Goal: Transaction & Acquisition: Purchase product/service

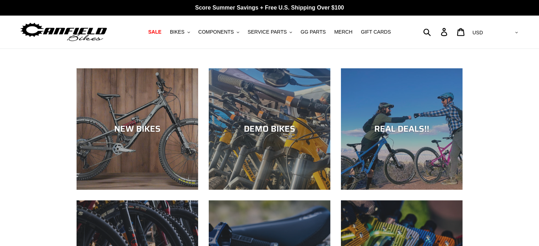
click at [238, 38] on nav "SALE BIKES .cls-1{fill:#231f20} SHOP ALL BIKES SHOP DEMO BIKES - On SALE Now! J…" at bounding box center [270, 32] width 250 height 33
click at [238, 34] on button "COMPONENTS .cls-1{fill:#231f20}" at bounding box center [219, 32] width 48 height 10
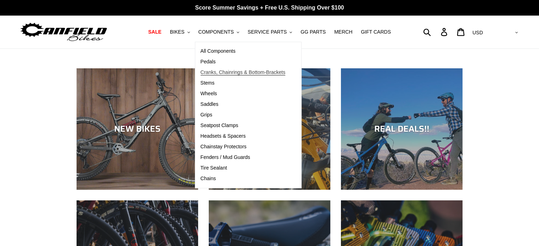
click at [213, 73] on span "Cranks, Chainrings & Bottom-Brackets" at bounding box center [243, 72] width 85 height 6
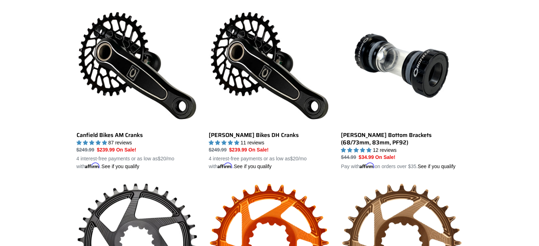
scroll to position [205, 0]
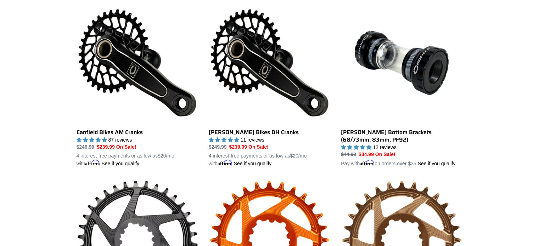
click at [511, 71] on div "Collection: CRANKS & BOTTOM-BRACKETS Filter by All products Components Cranks .…" at bounding box center [269, 191] width 539 height 695
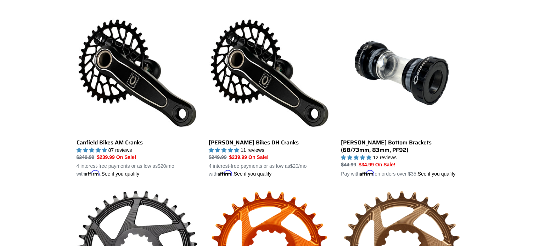
scroll to position [196, 0]
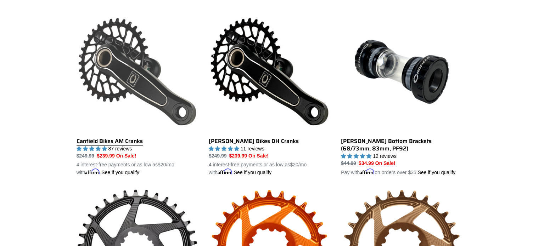
click at [116, 52] on link "Canfield Bikes AM Cranks" at bounding box center [138, 94] width 122 height 166
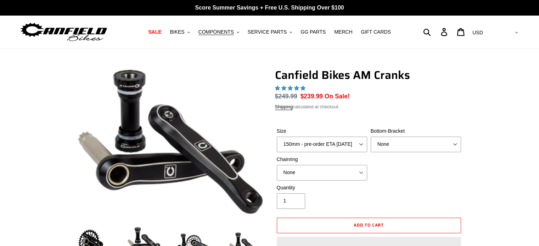
select select "highest-rating"
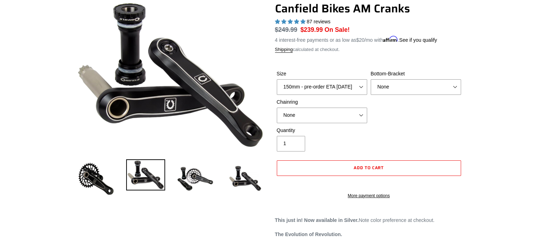
scroll to position [71, 0]
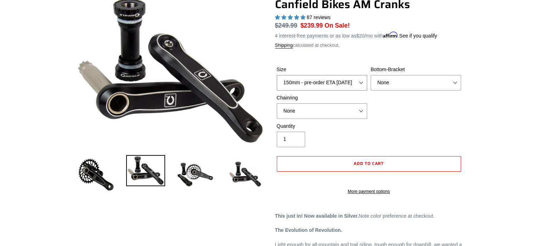
click at [360, 82] on select "150mm - pre-order ETA 9/30/25 155mm - pre-order ETA 9/30/25 160mm - pre-order E…" at bounding box center [322, 83] width 90 height 16
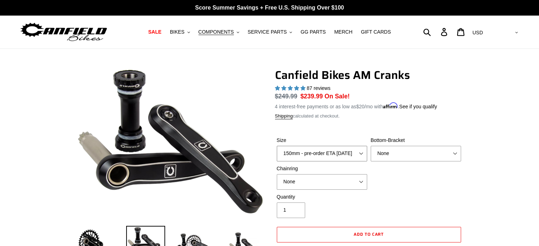
click at [341, 154] on select "150mm - pre-order ETA 9/30/25 155mm - pre-order ETA 9/30/25 160mm - pre-order E…" at bounding box center [322, 154] width 90 height 16
select select "165mm - pre-order ETA 9/30/25"
click at [277, 146] on select "150mm - pre-order ETA 9/30/25 155mm - pre-order ETA 9/30/25 160mm - pre-order E…" at bounding box center [322, 154] width 90 height 16
click at [427, 157] on select "None BSA Threaded 68/73mm Press Fit PF92" at bounding box center [416, 154] width 90 height 16
select select "Press Fit PF92"
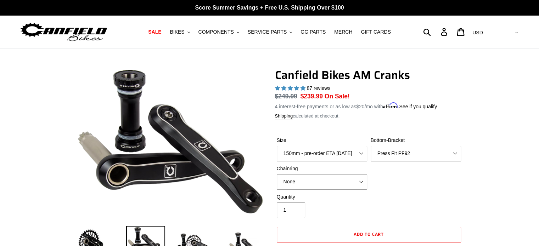
click at [371, 146] on select "None BSA Threaded 68/73mm Press Fit PF92" at bounding box center [416, 154] width 90 height 16
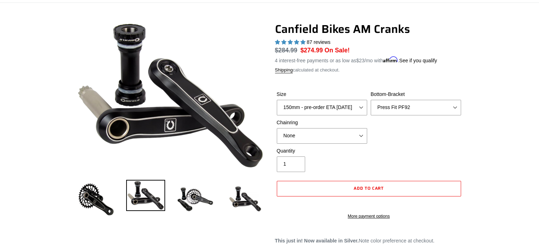
scroll to position [50, 0]
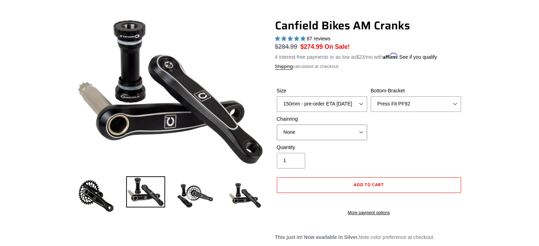
click at [342, 132] on select "None 30t Round (Boost 148) 30t Oval (Boost 148) 32t Round (Boost 148) 32t Oval …" at bounding box center [322, 133] width 90 height 16
select select "32t Round (Boost 148)"
click at [277, 125] on select "None 30t Round (Boost 148) 30t Oval (Boost 148) 32t Round (Boost 148) 32t Oval …" at bounding box center [322, 133] width 90 height 16
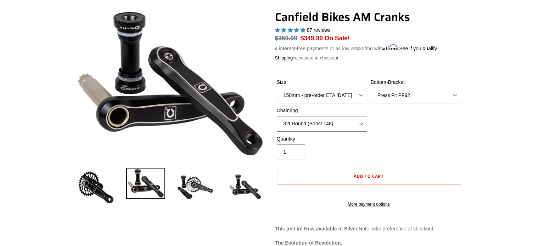
scroll to position [58, 0]
